Goal: Navigation & Orientation: Understand site structure

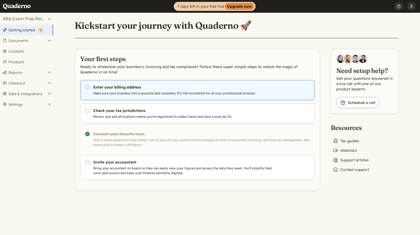
click at [106, 84] on link "Pending Enter your billing address Make sure your business info is accurate and…" at bounding box center [197, 90] width 234 height 20
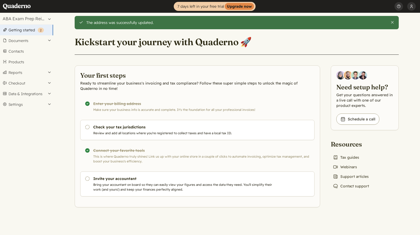
click at [32, 31] on link "Getting started ( 2 )" at bounding box center [26, 30] width 53 height 11
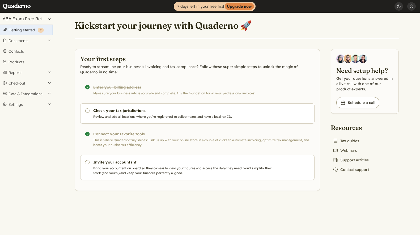
click at [48, 16] on button "ABA Exam Prep Reimagined" at bounding box center [26, 19] width 53 height 12
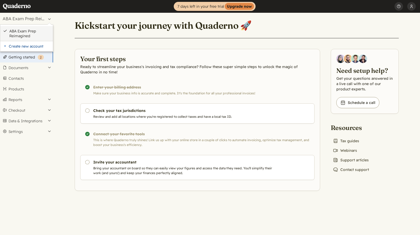
click at [27, 35] on link "ABA Exam Prep Reimagined" at bounding box center [29, 34] width 41 height 10
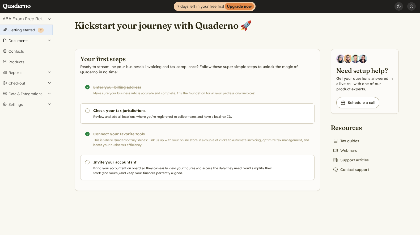
click at [47, 40] on button "Documents" at bounding box center [26, 40] width 53 height 11
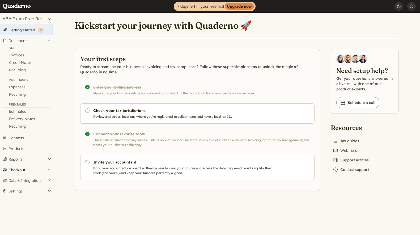
click at [50, 167] on button "Checkout" at bounding box center [26, 169] width 53 height 11
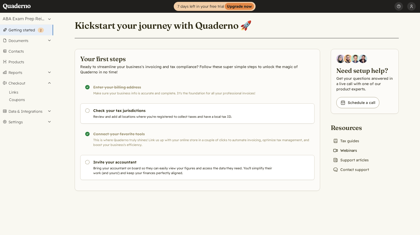
click at [348, 150] on link "Video icon Webinars" at bounding box center [345, 150] width 28 height 7
click at [18, 110] on button "Data & Integrations" at bounding box center [26, 111] width 53 height 11
click at [20, 103] on link "Integrations" at bounding box center [26, 102] width 53 height 7
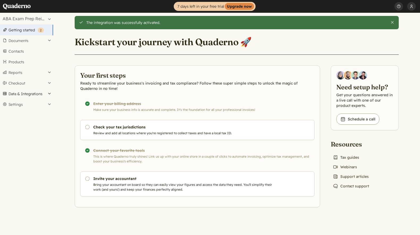
click at [51, 92] on button "Data & Integrations" at bounding box center [26, 93] width 53 height 11
click at [28, 103] on link "Integrations" at bounding box center [26, 102] width 53 height 7
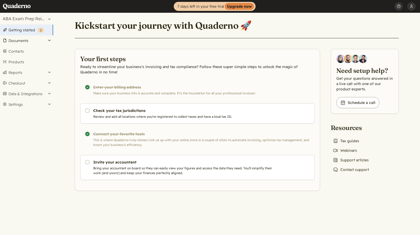
click at [27, 41] on button "Documents" at bounding box center [26, 40] width 53 height 11
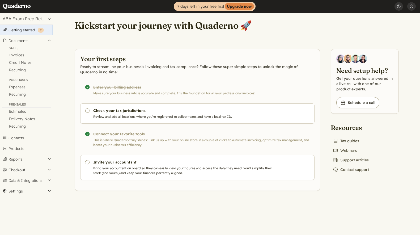
click at [16, 193] on button "Settings" at bounding box center [26, 191] width 53 height 11
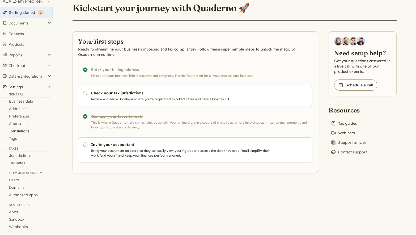
scroll to position [21, 0]
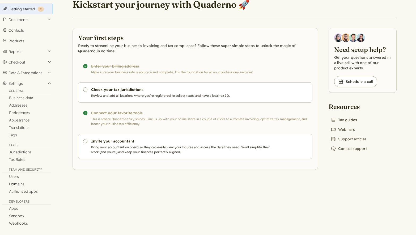
click at [22, 185] on link "Domains" at bounding box center [26, 183] width 53 height 7
